Goal: Task Accomplishment & Management: Manage account settings

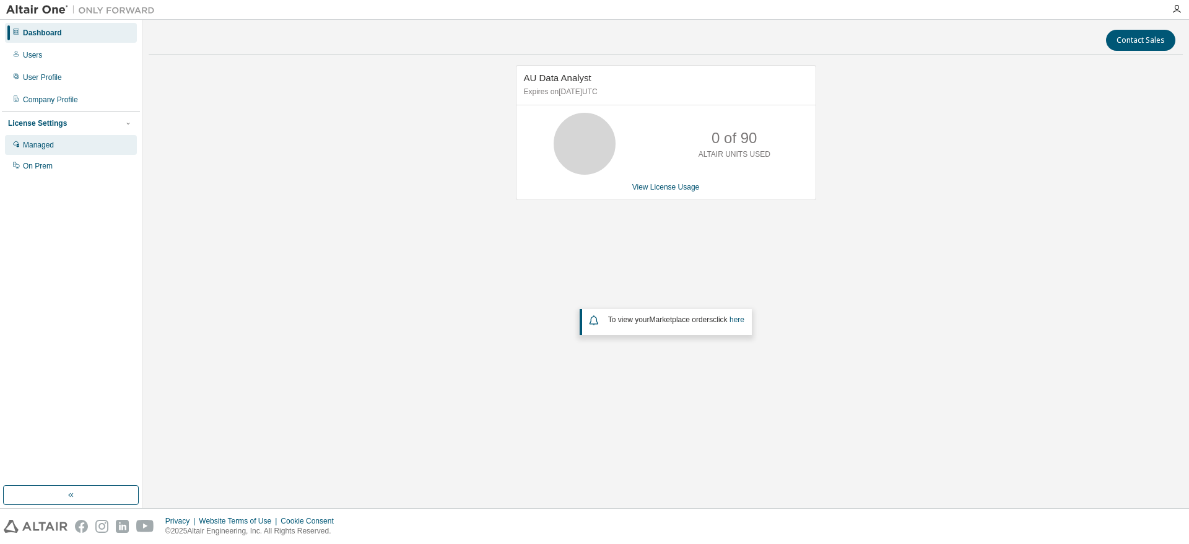
click at [68, 147] on div "Managed" at bounding box center [71, 145] width 132 height 20
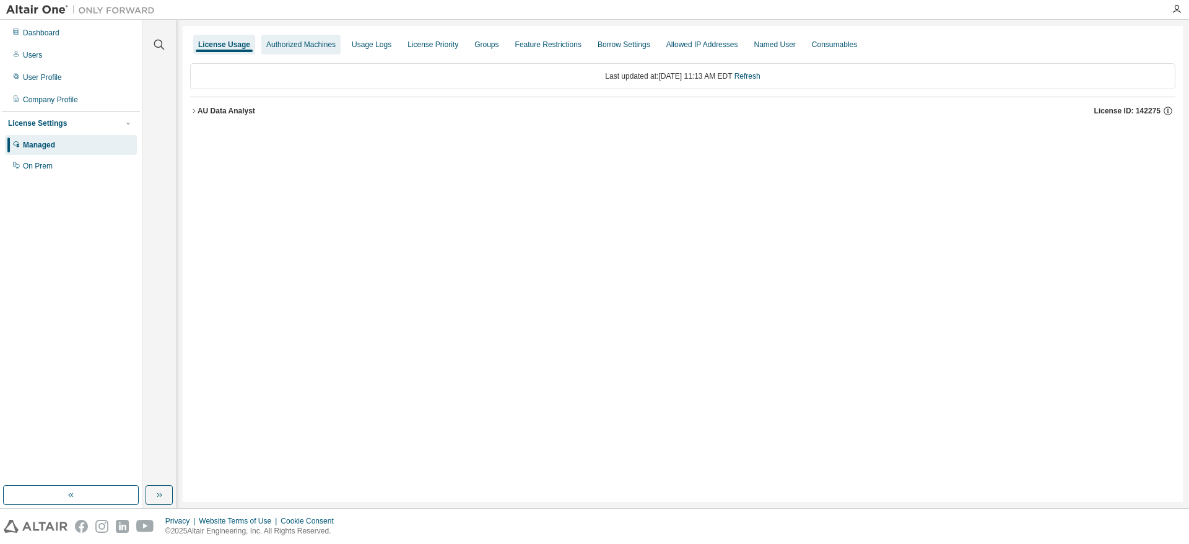
click at [286, 49] on div "Authorized Machines" at bounding box center [300, 45] width 69 height 10
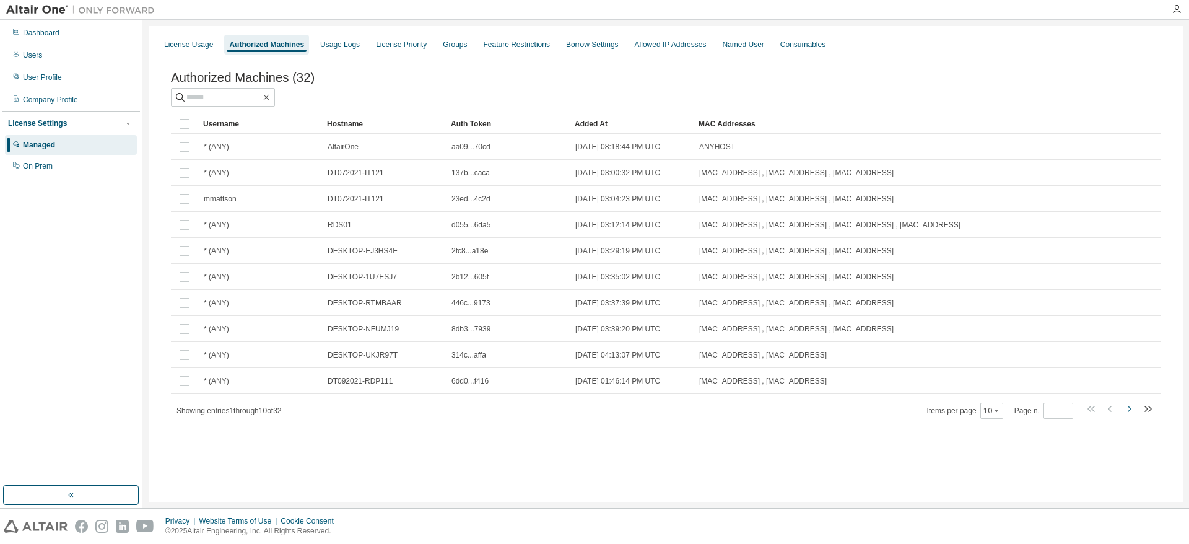
click at [1130, 414] on icon "button" at bounding box center [1129, 408] width 15 height 15
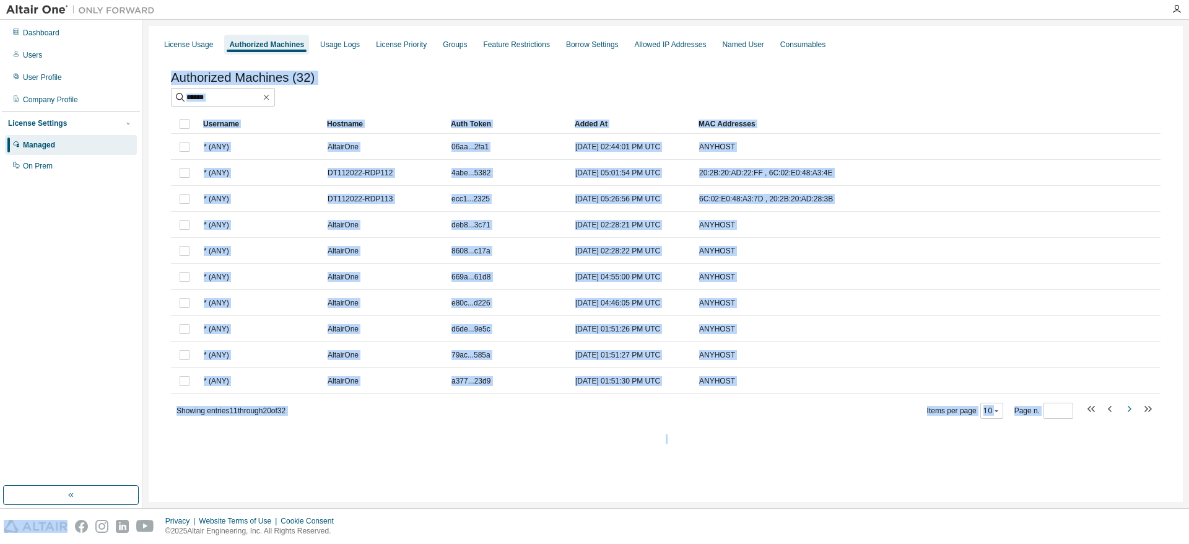
click at [1130, 414] on icon "button" at bounding box center [1129, 408] width 15 height 15
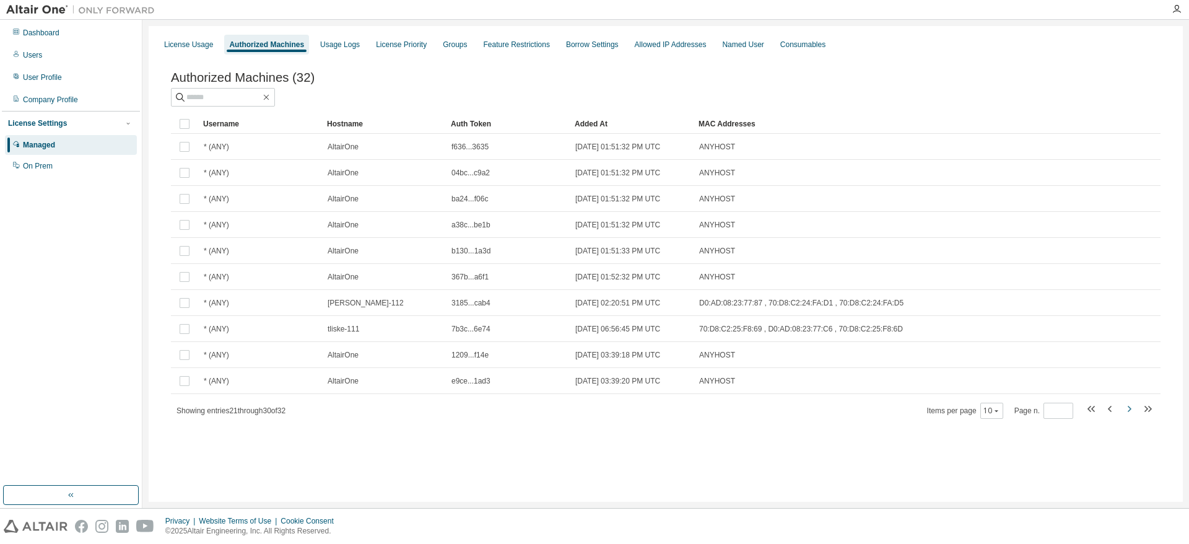
click at [1130, 414] on icon "button" at bounding box center [1129, 408] width 15 height 15
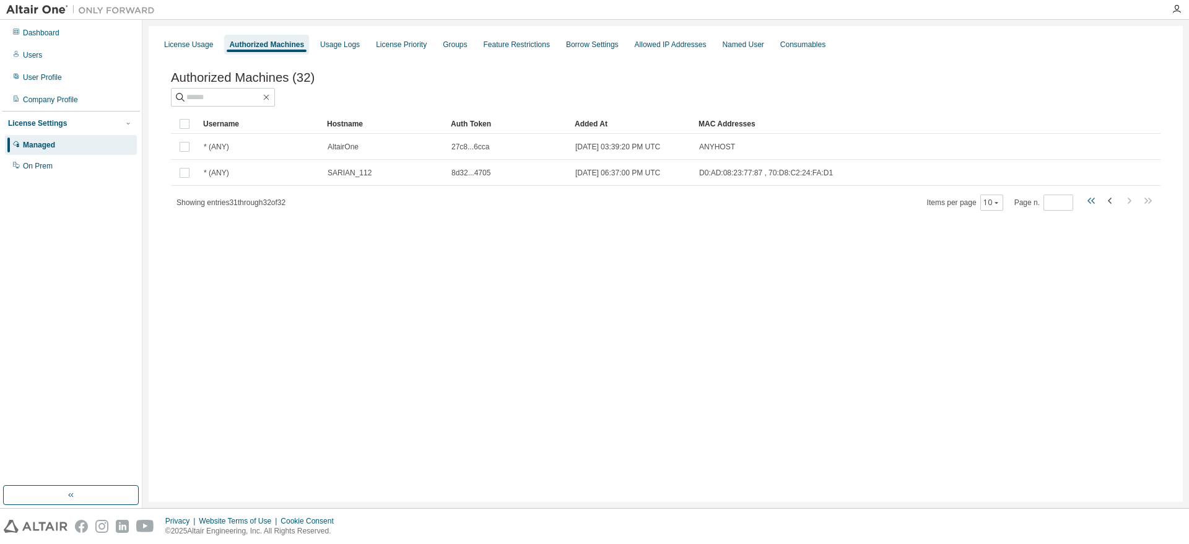
click at [1091, 206] on icon "button" at bounding box center [1092, 200] width 15 height 15
type input "*"
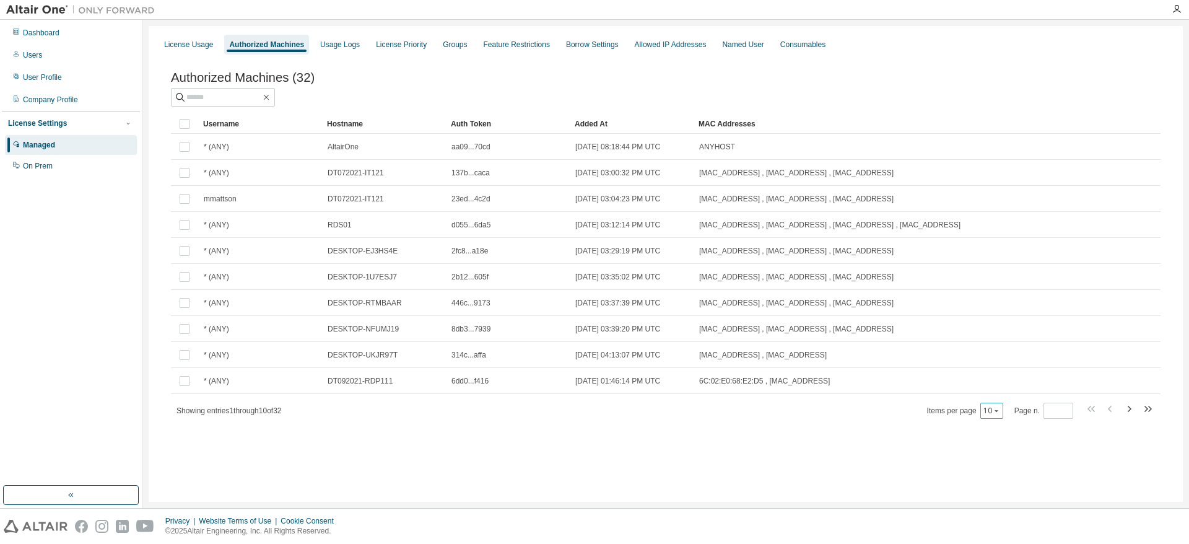
click at [993, 414] on icon "button" at bounding box center [996, 410] width 7 height 7
click at [1015, 486] on div "100" at bounding box center [1029, 489] width 99 height 15
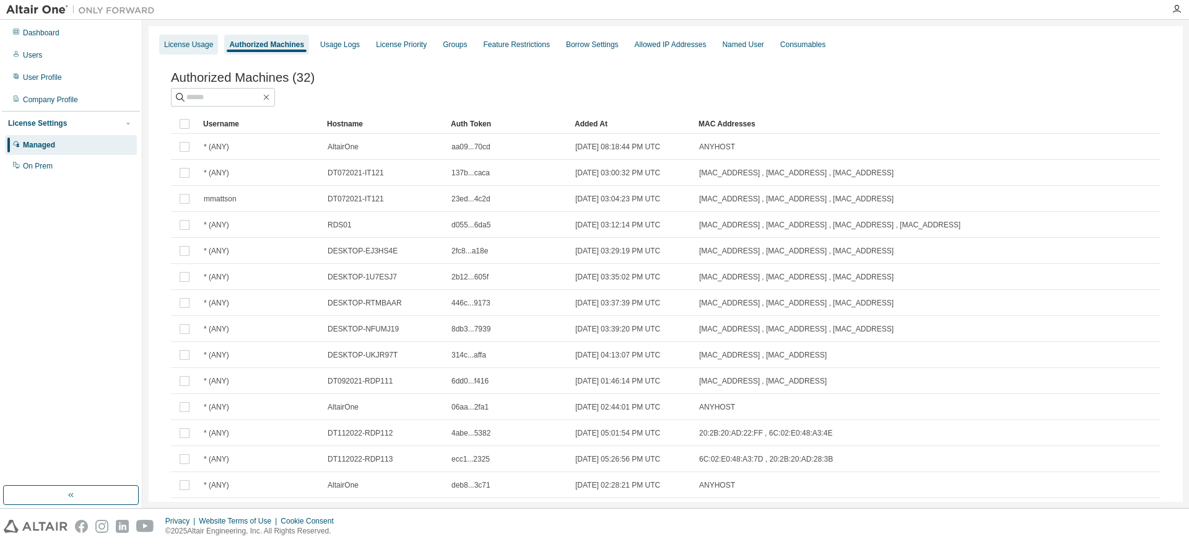
click at [196, 47] on div "License Usage" at bounding box center [188, 45] width 49 height 10
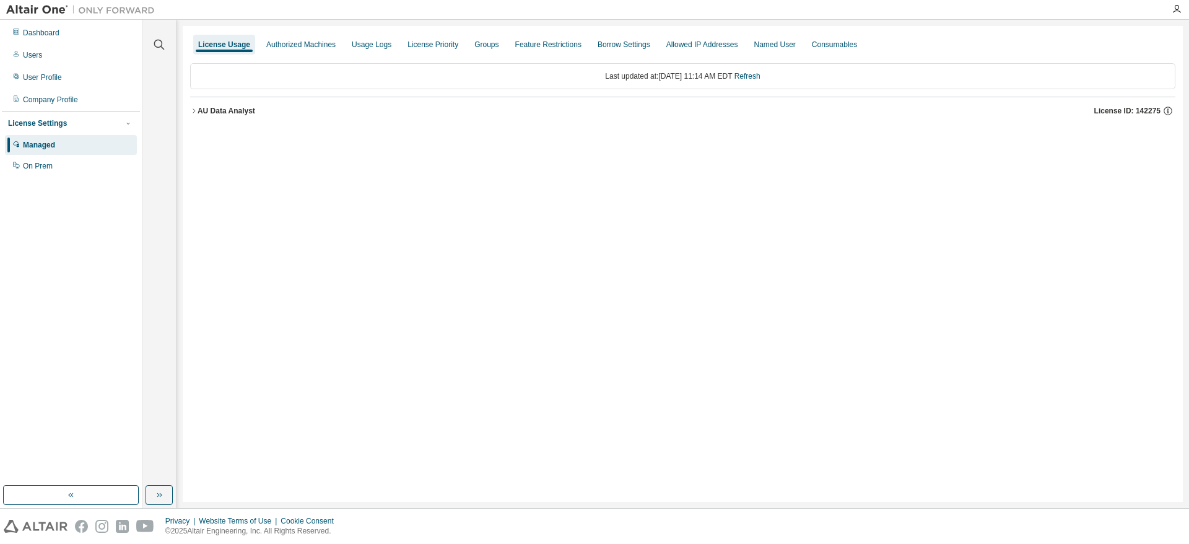
click at [194, 111] on icon "button" at bounding box center [193, 110] width 7 height 7
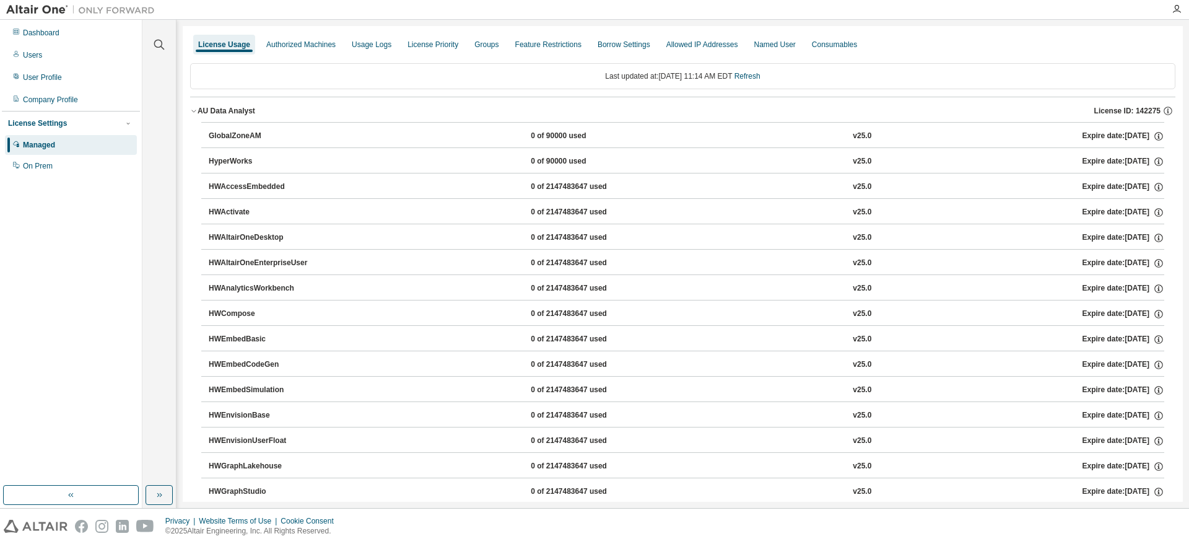
click at [194, 111] on icon "button" at bounding box center [193, 110] width 7 height 7
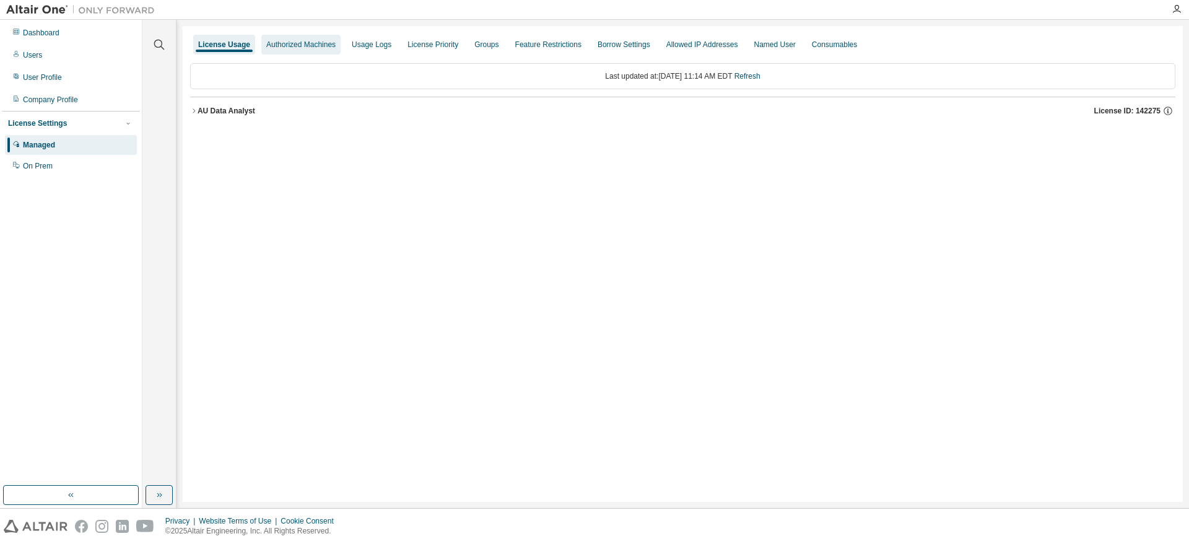
click at [308, 51] on div "Authorized Machines" at bounding box center [300, 45] width 79 height 20
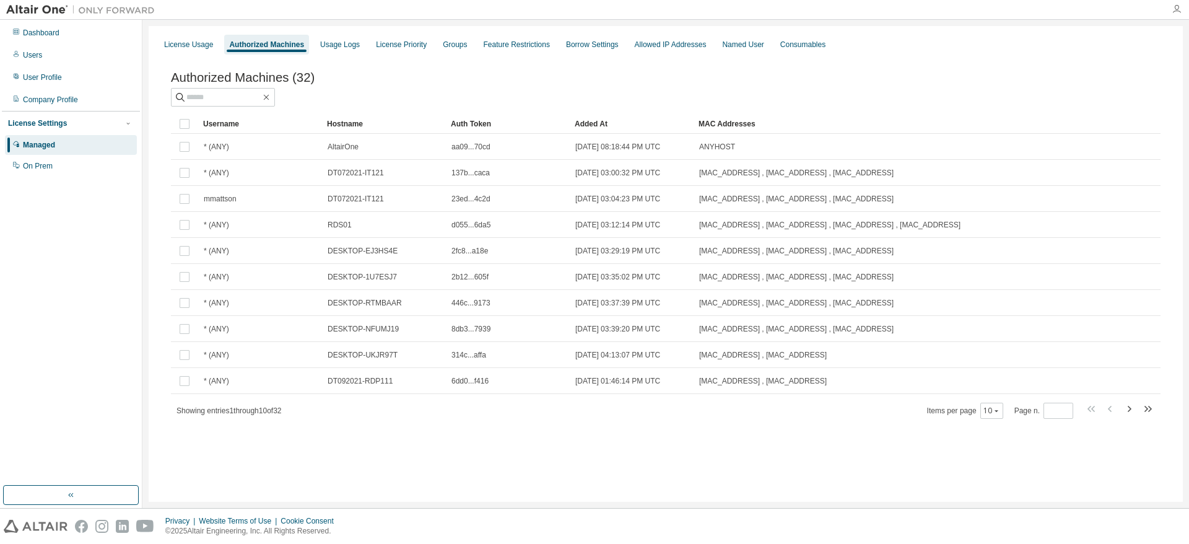
click at [1176, 11] on icon "button" at bounding box center [1177, 9] width 10 height 10
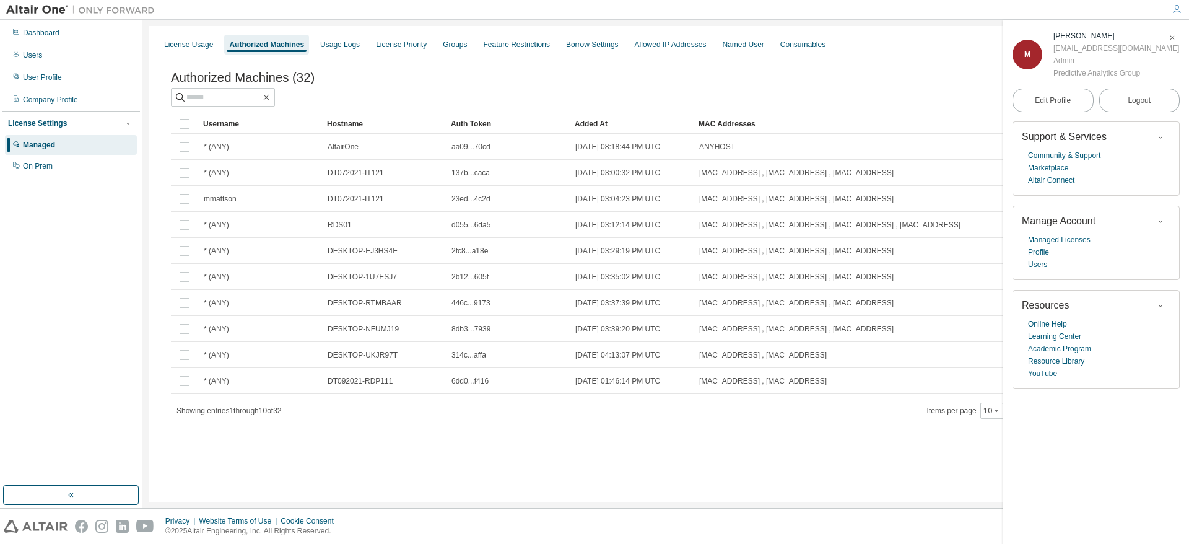
click at [949, 89] on div "Authorized Machines (32)" at bounding box center [666, 89] width 990 height 36
click at [1177, 37] on span "button" at bounding box center [1172, 38] width 12 height 20
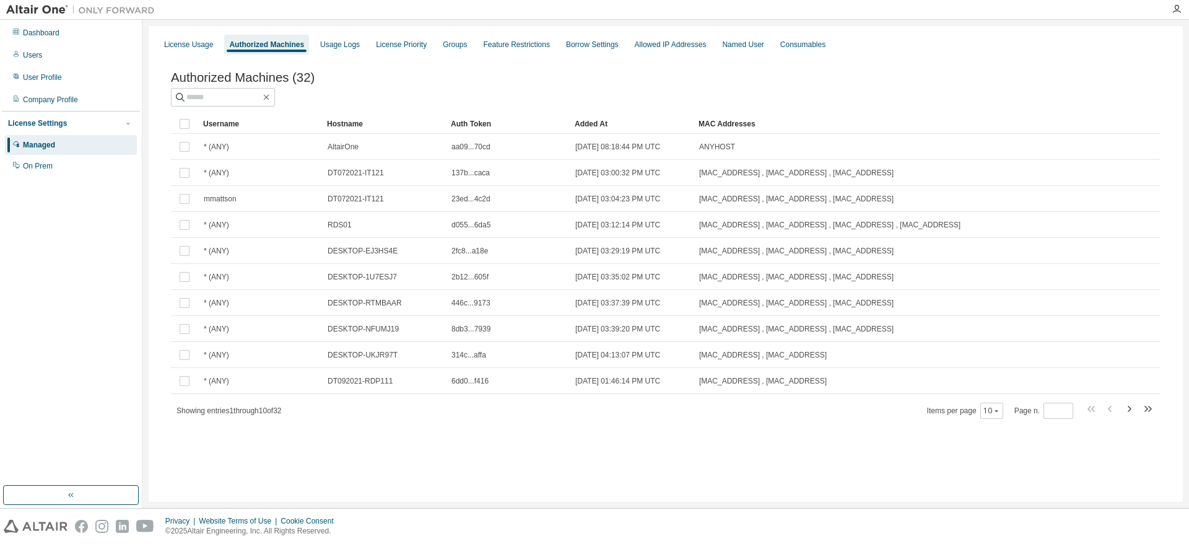
click at [279, 45] on div "Authorized Machines" at bounding box center [266, 45] width 75 height 10
click at [999, 415] on div "10" at bounding box center [991, 411] width 23 height 16
click at [993, 414] on icon "button" at bounding box center [996, 410] width 7 height 7
click at [1015, 489] on div "100" at bounding box center [1029, 489] width 99 height 15
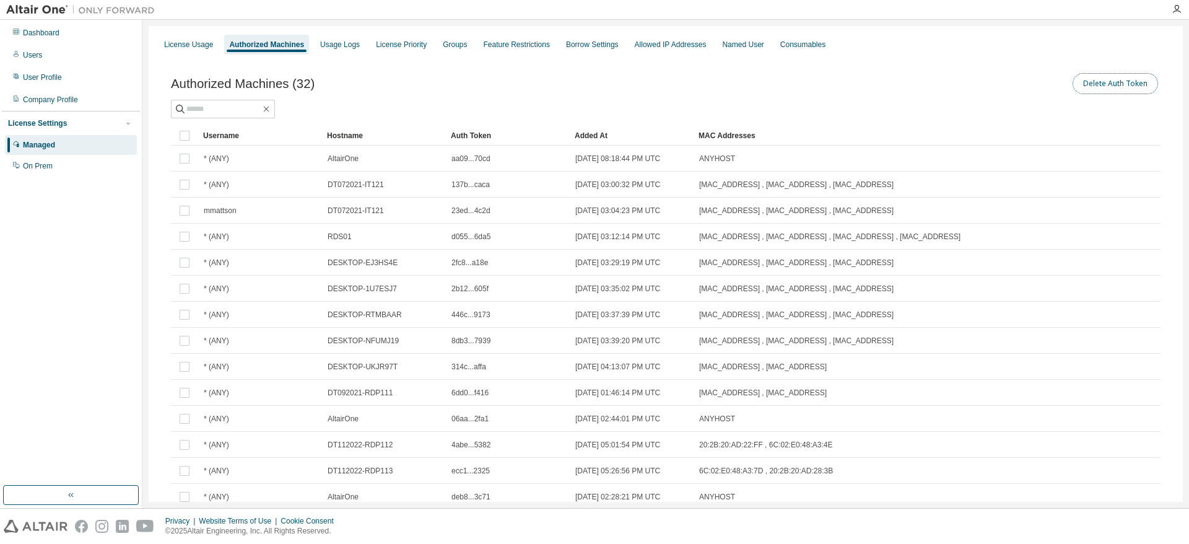
click at [1109, 83] on button "Delete Auth Token" at bounding box center [1115, 83] width 85 height 21
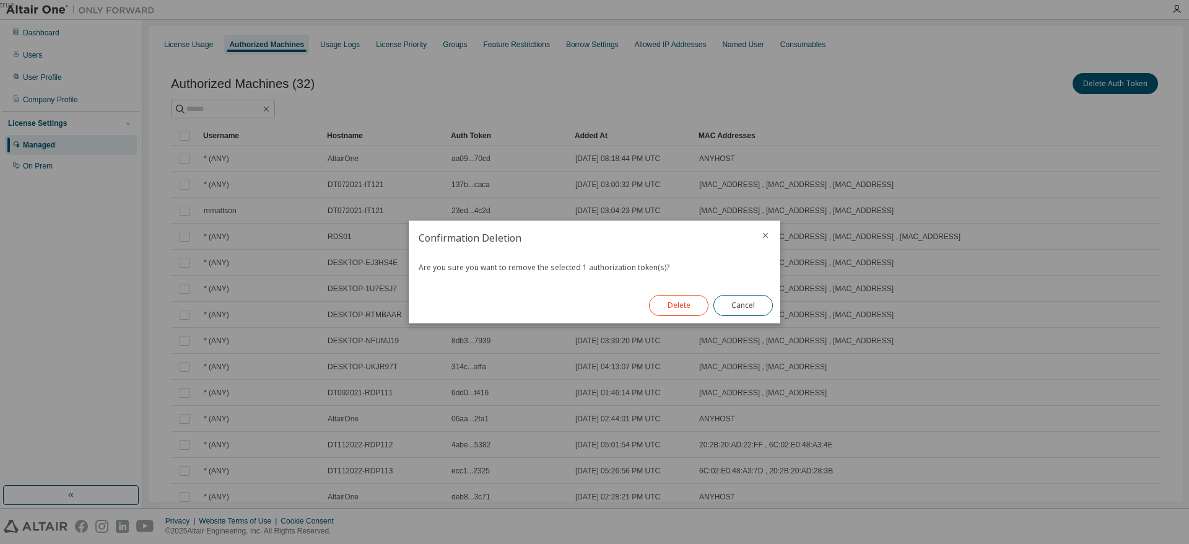
click at [663, 304] on button "Delete" at bounding box center [678, 305] width 59 height 21
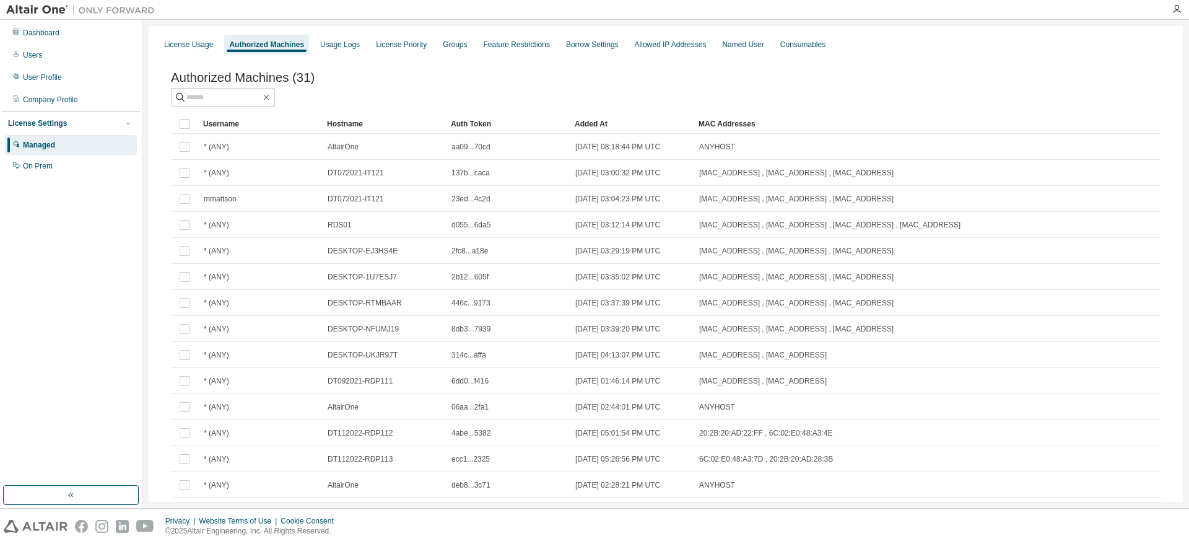
click at [466, 89] on div "Authorized Machines (31)" at bounding box center [666, 89] width 990 height 36
click at [266, 46] on div "Authorized Machines" at bounding box center [266, 45] width 75 height 10
click at [1173, 12] on icon "button" at bounding box center [1177, 9] width 10 height 10
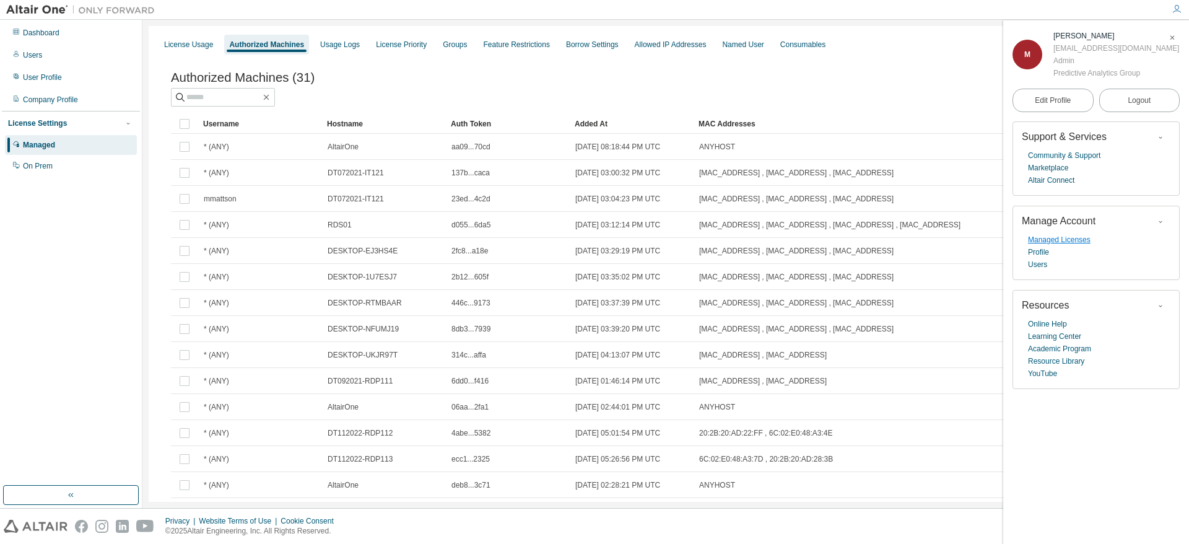
click at [1054, 246] on link "Managed Licenses" at bounding box center [1059, 240] width 63 height 12
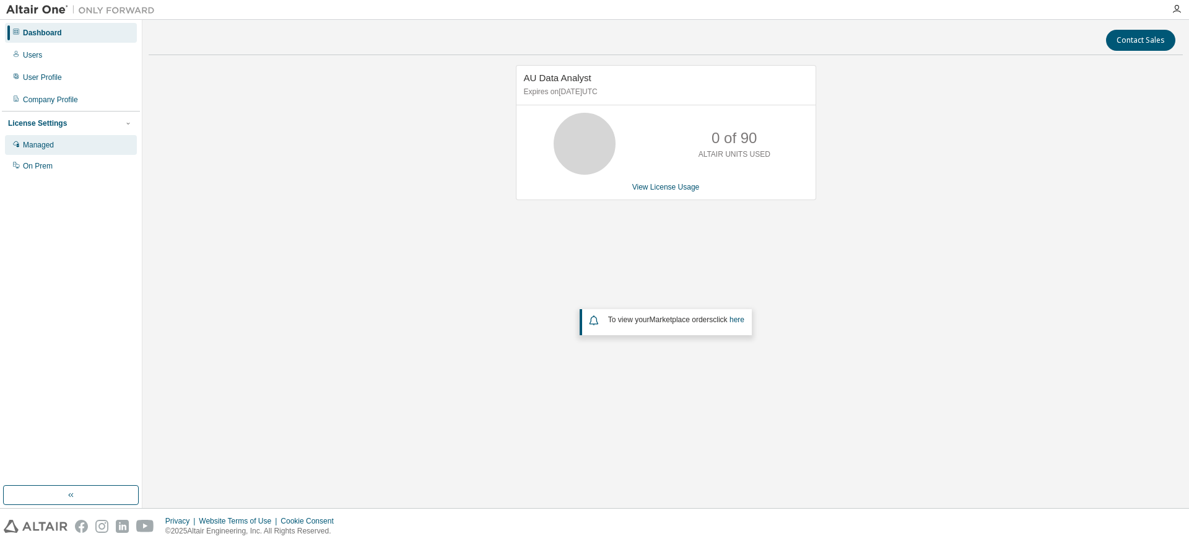
click at [59, 147] on div "Managed" at bounding box center [71, 145] width 132 height 20
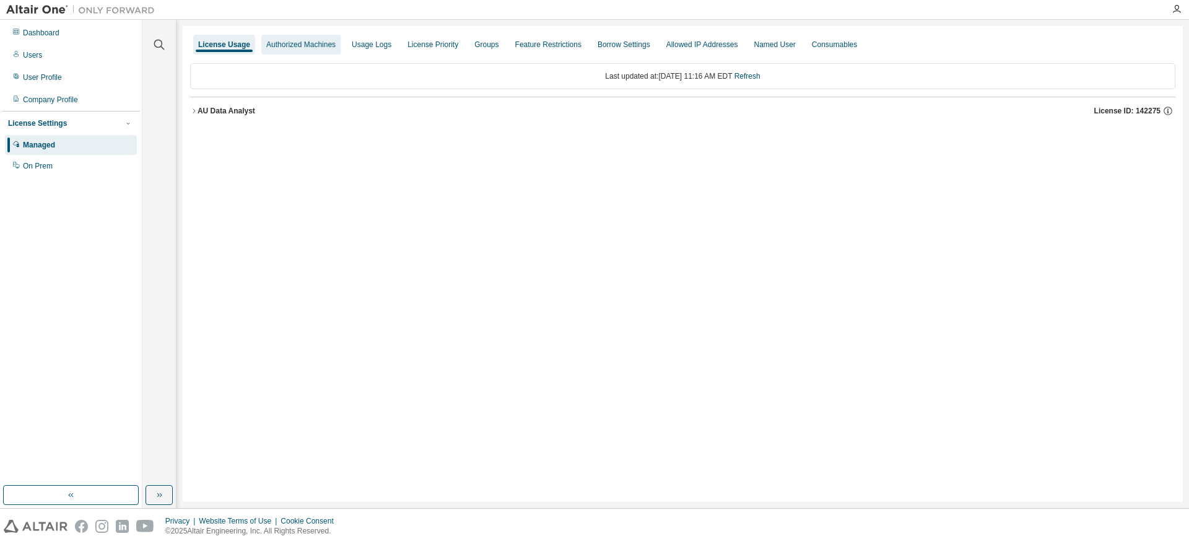
click at [292, 45] on div "Authorized Machines" at bounding box center [300, 45] width 69 height 10
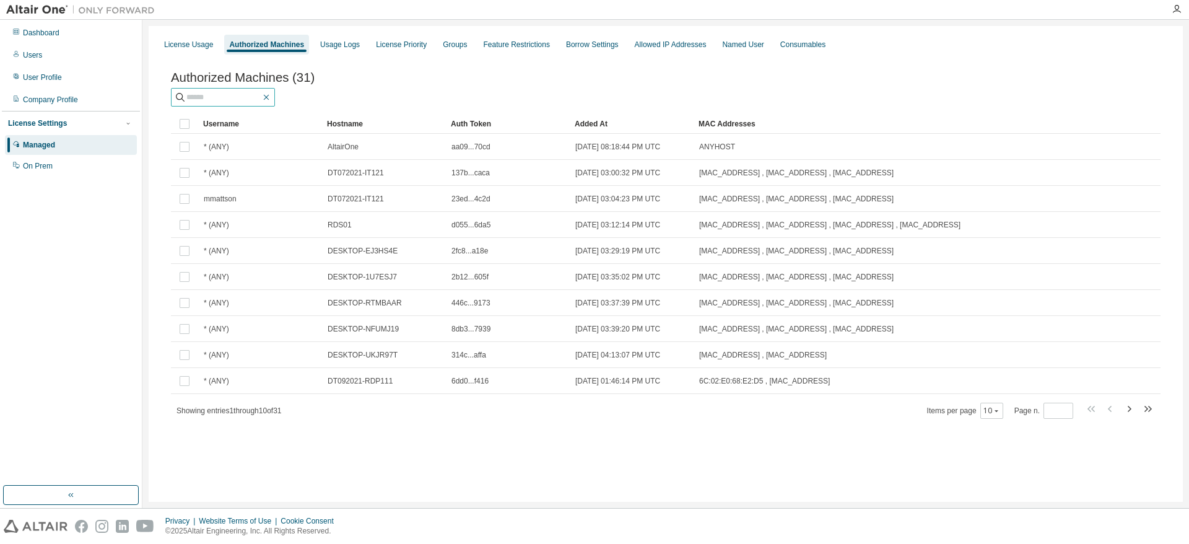
click at [271, 102] on icon "button" at bounding box center [266, 97] width 10 height 10
click at [199, 51] on div "License Usage" at bounding box center [188, 45] width 59 height 20
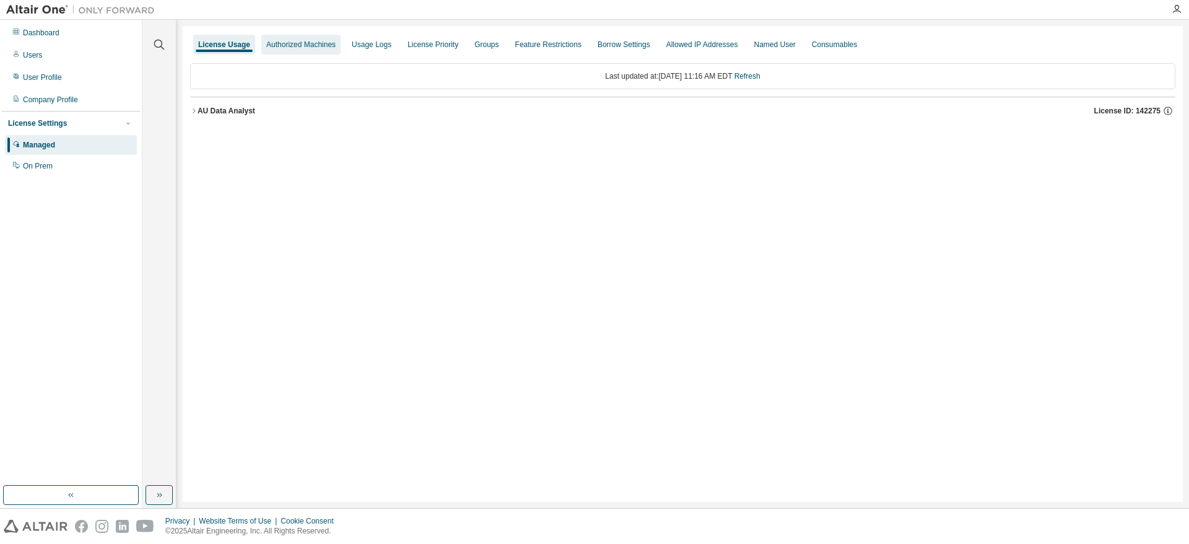
click at [312, 50] on div "Authorized Machines" at bounding box center [300, 45] width 79 height 20
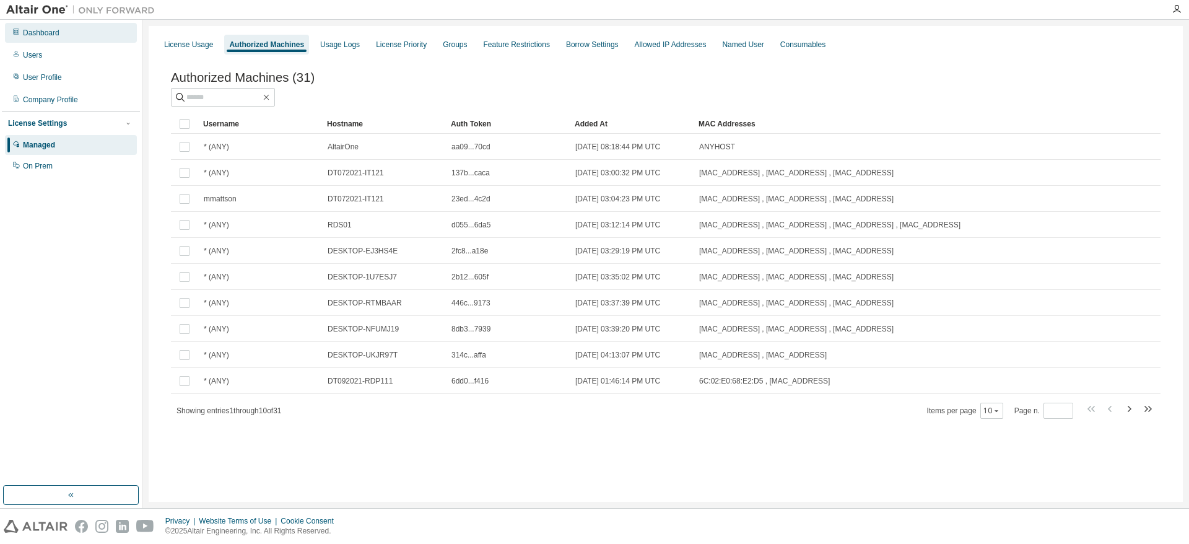
click at [55, 37] on div "Dashboard" at bounding box center [41, 33] width 37 height 10
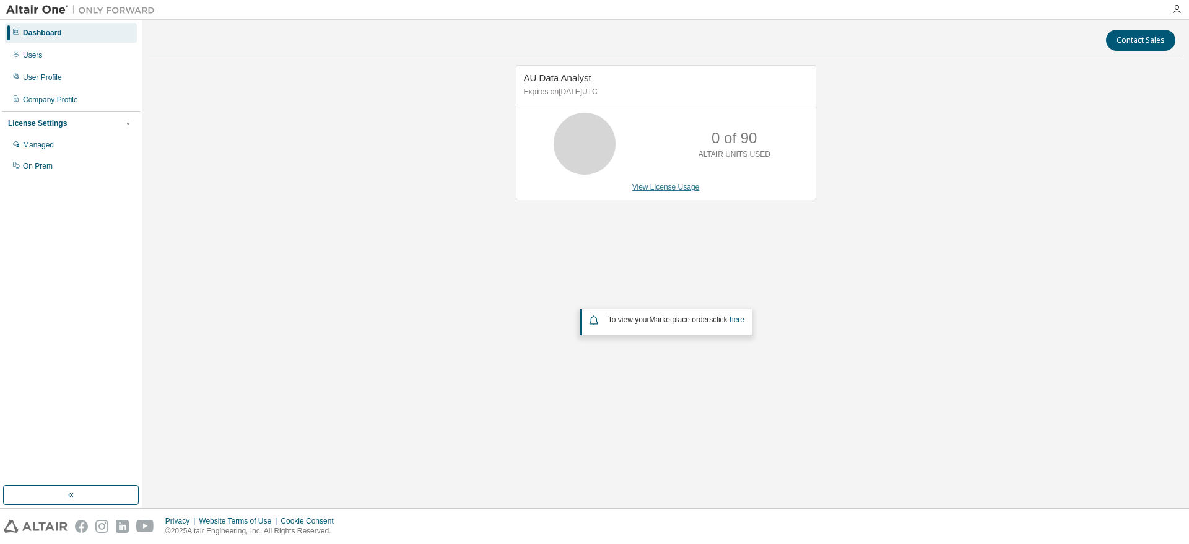
click at [660, 190] on link "View License Usage" at bounding box center [666, 187] width 68 height 9
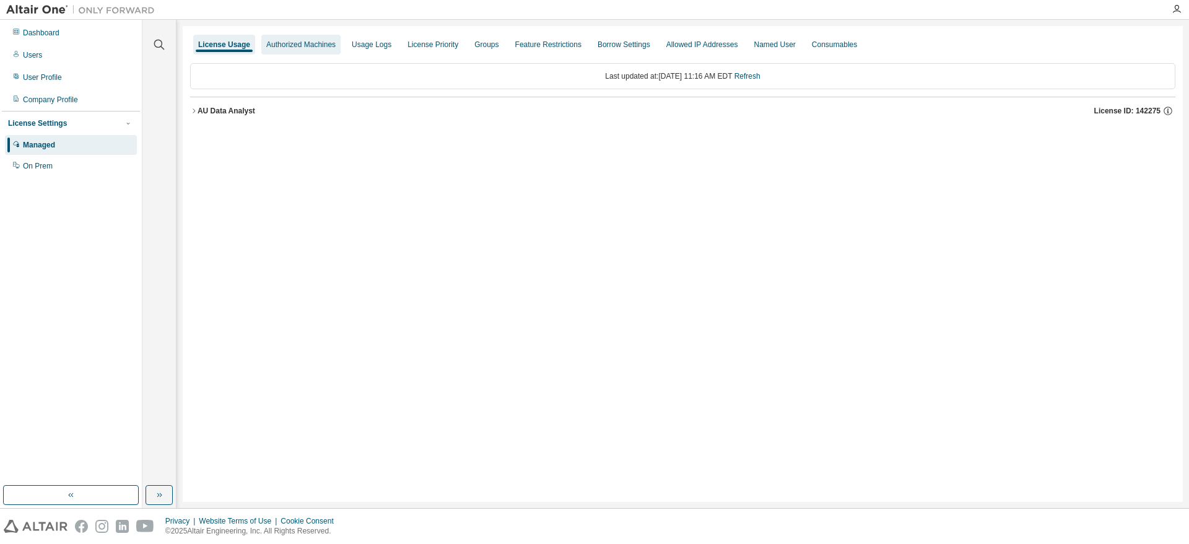
drag, startPoint x: 314, startPoint y: 49, endPoint x: 307, endPoint y: 50, distance: 6.8
click at [312, 49] on div "Authorized Machines" at bounding box center [300, 45] width 69 height 10
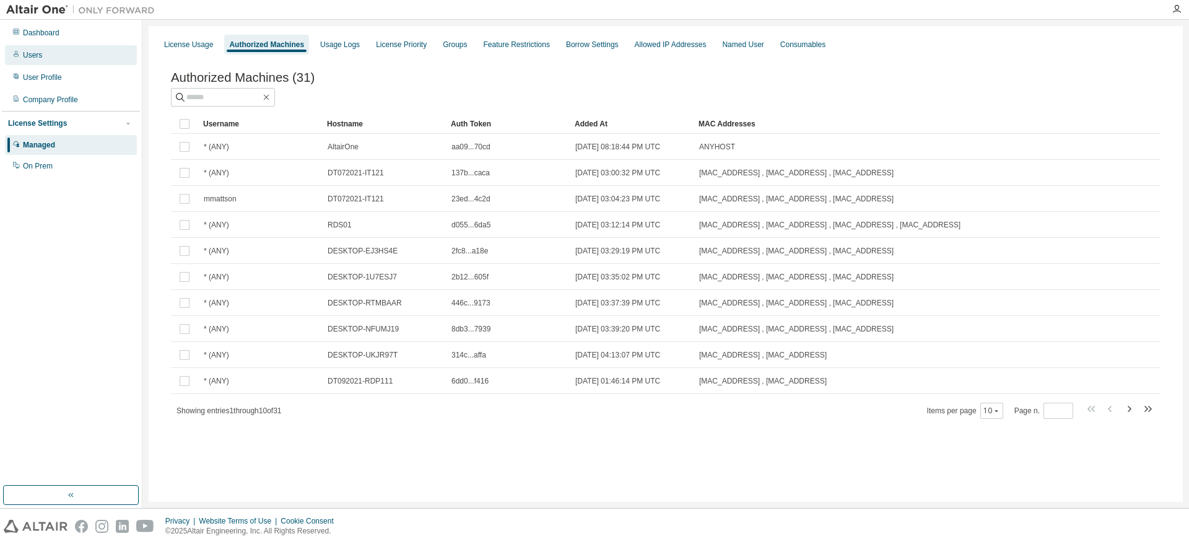
click at [46, 58] on div "Users" at bounding box center [71, 55] width 132 height 20
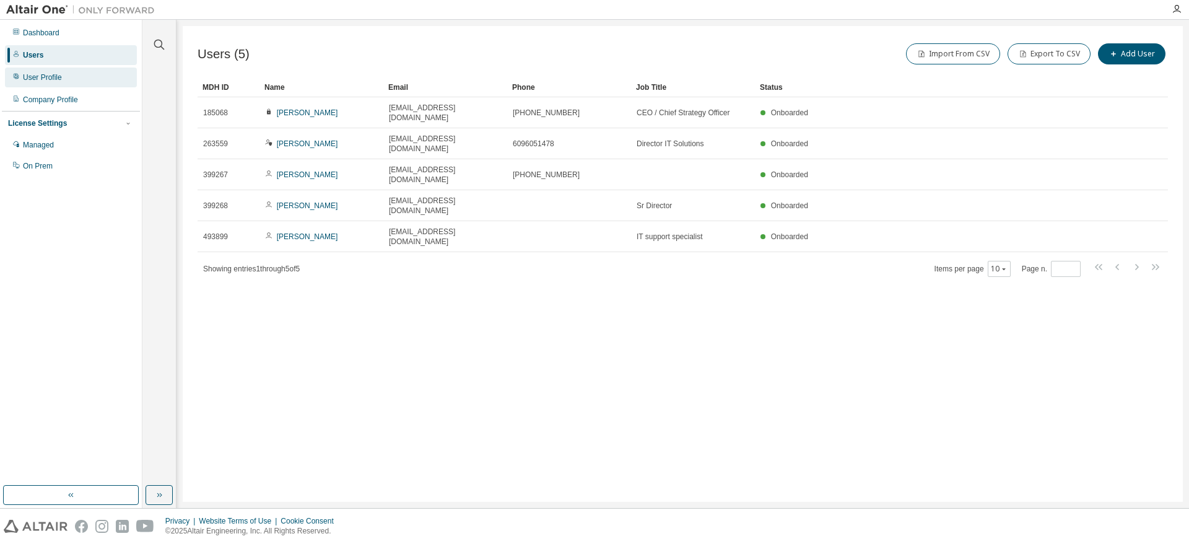
click at [57, 79] on div "User Profile" at bounding box center [42, 77] width 39 height 10
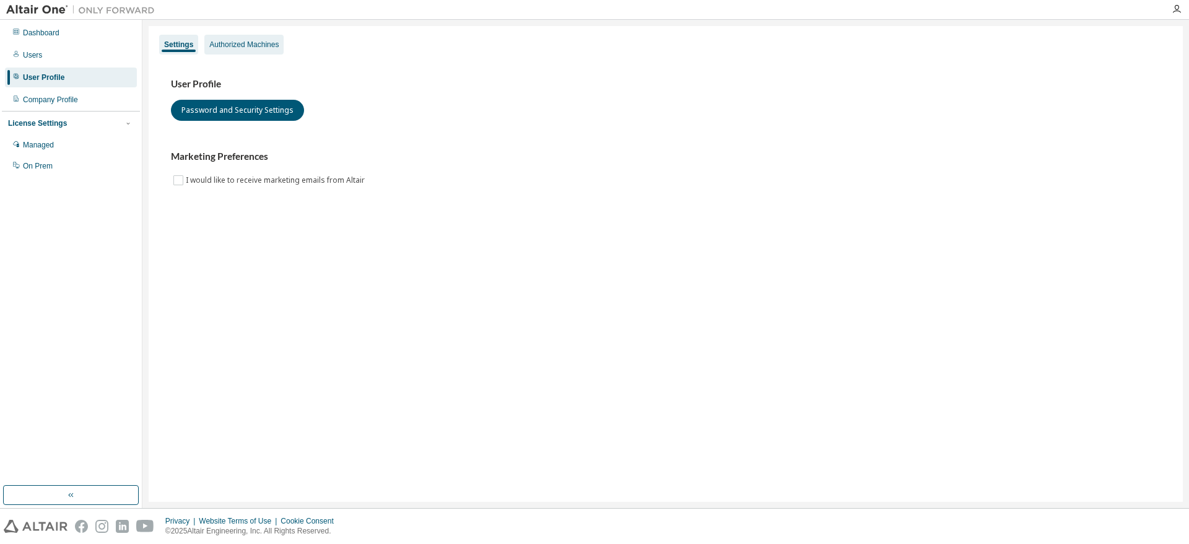
click at [267, 47] on div "Authorized Machines" at bounding box center [243, 45] width 69 height 10
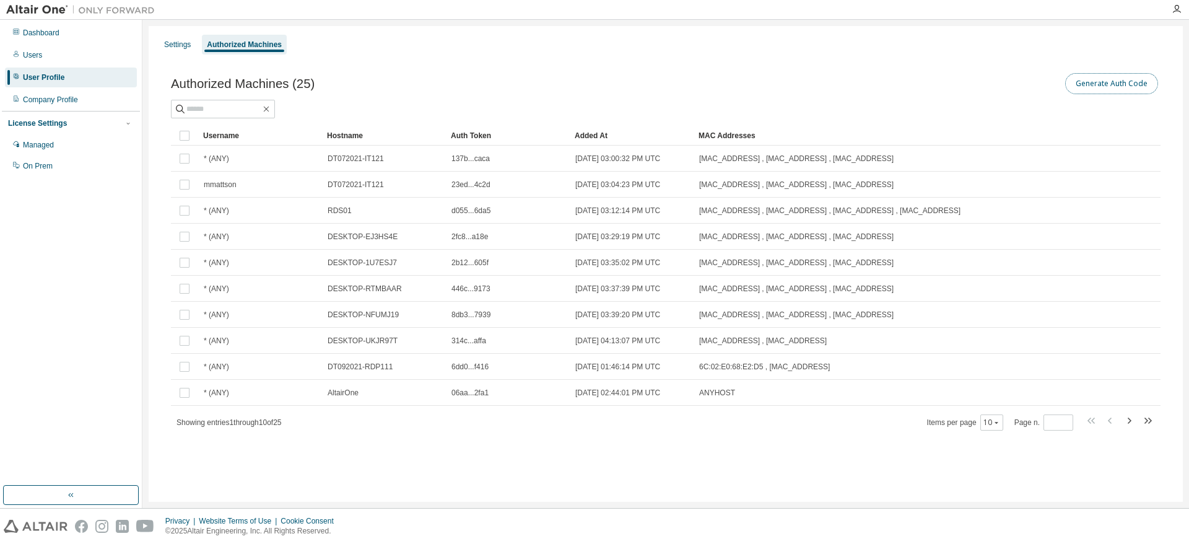
click at [1096, 82] on button "Generate Auth Code" at bounding box center [1111, 83] width 93 height 21
